Goal: Task Accomplishment & Management: Use online tool/utility

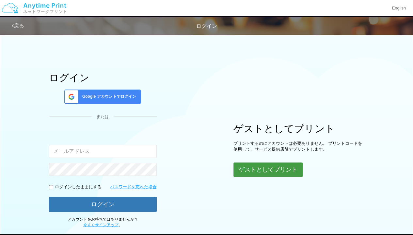
click at [277, 176] on div "ログイン Google アカウントでログイン または 入力されたメールアドレスまたはパスワードが正しくありません。 ログインしたままにする パスワードを忘れた…" at bounding box center [207, 129] width 392 height 197
click at [274, 168] on button "ゲストとしてプリント" at bounding box center [267, 169] width 69 height 14
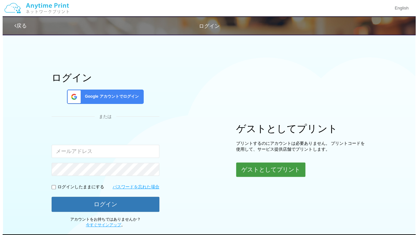
scroll to position [39, 0]
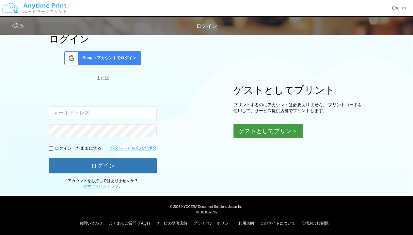
click at [281, 125] on button "ゲストとしてプリント" at bounding box center [267, 131] width 69 height 14
click at [265, 130] on button "ゲストとしてプリント" at bounding box center [267, 131] width 69 height 14
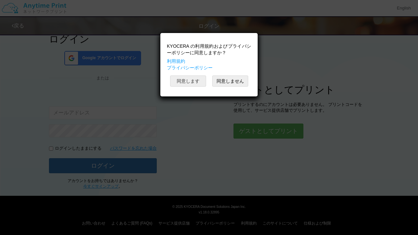
click at [198, 79] on button "同意します" at bounding box center [188, 80] width 36 height 11
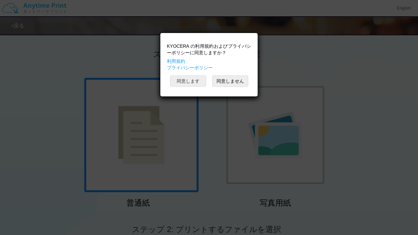
click at [198, 79] on button "同意します" at bounding box center [188, 80] width 36 height 11
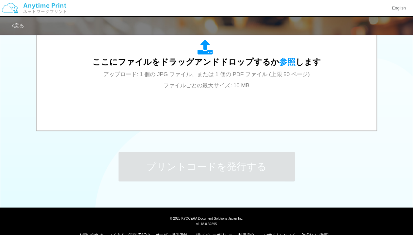
scroll to position [249, 0]
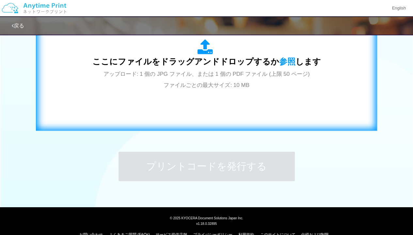
click at [260, 90] on div "ここにファイルをドラッグアンドドロップするか 参照 します アップロード: 1 個の JPG ファイル、または 1 個の PDF ファイル (上限 50 ペー…" at bounding box center [206, 64] width 228 height 51
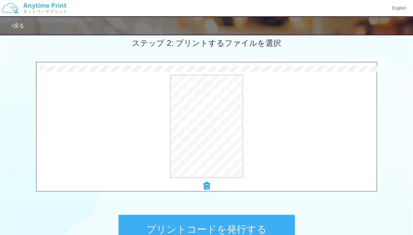
scroll to position [261, 0]
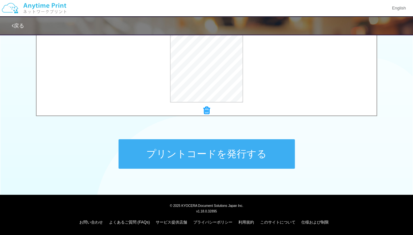
click at [250, 149] on button "プリントコードを発行する" at bounding box center [206, 153] width 176 height 29
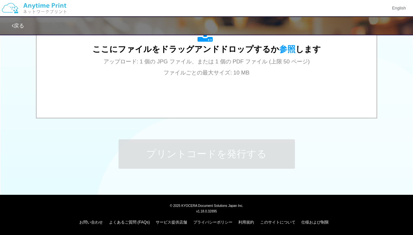
scroll to position [0, 0]
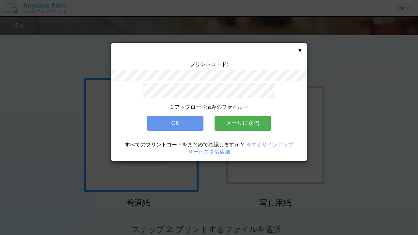
click at [413, 223] on div "プリントコード: 1 アップロード済みのファイル OK メールに送信 すべてのプリントコードをまとめて確認しますか？ 今すぐサインアップ サービス提供店舗" at bounding box center [209, 117] width 418 height 235
click at [413, 228] on div "プリントコード: 1 アップロード済みのファイル OK メールに送信 すべてのプリントコードをまとめて確認しますか？ 今すぐサインアップ サービス提供店舗" at bounding box center [209, 117] width 418 height 235
click at [192, 117] on button "OK" at bounding box center [175, 123] width 56 height 14
